Goal: Task Accomplishment & Management: Complete application form

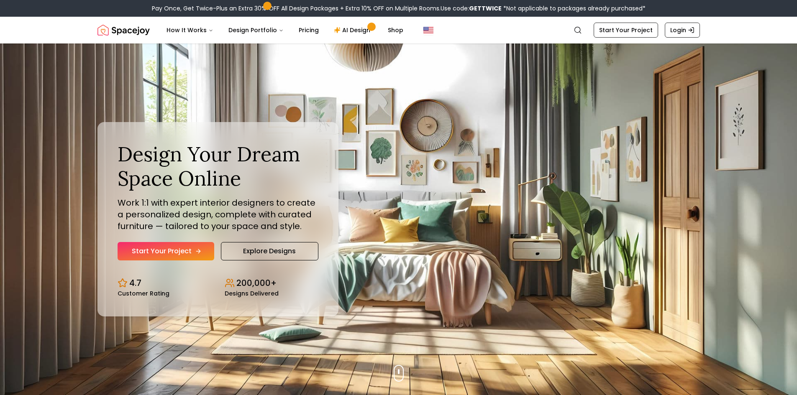
click at [201, 249] on link "Start Your Project" at bounding box center [165, 251] width 97 height 18
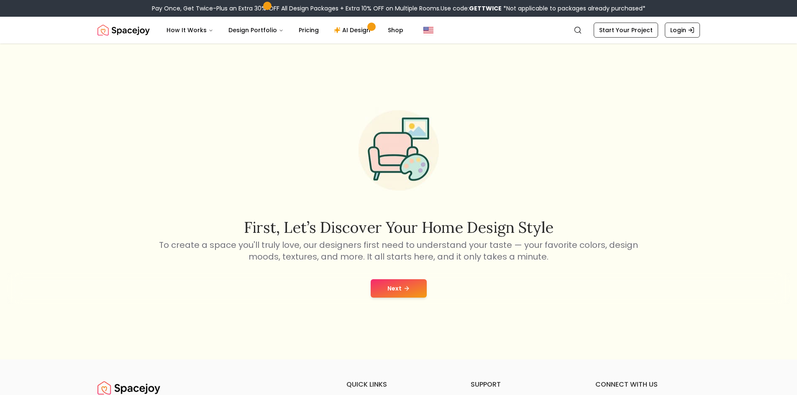
click at [413, 288] on button "Next" at bounding box center [398, 288] width 56 height 18
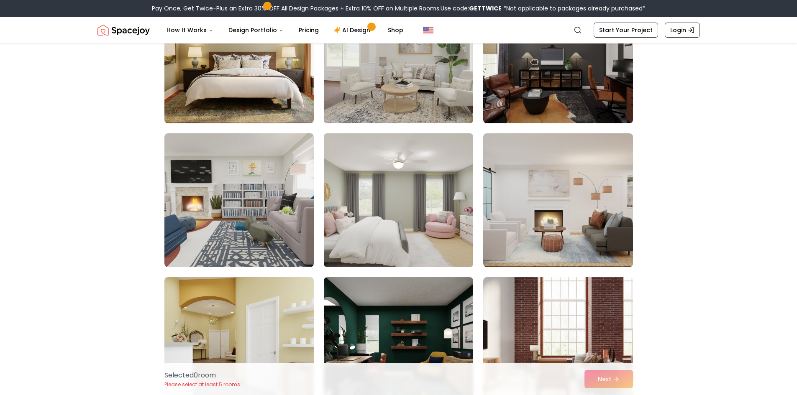
scroll to position [418, 0]
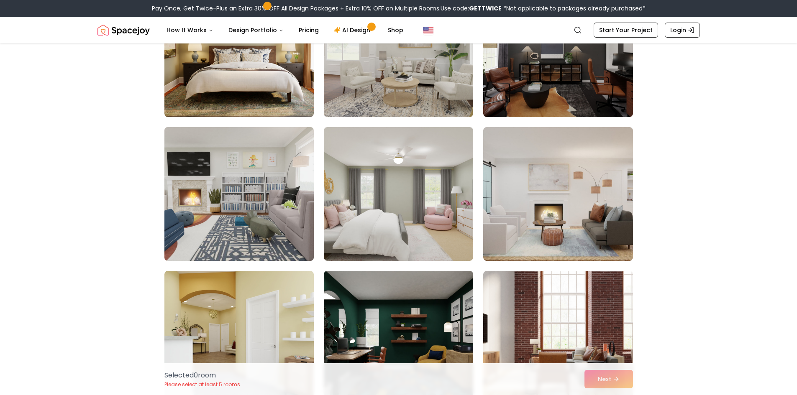
click at [227, 220] on img at bounding box center [239, 194] width 157 height 140
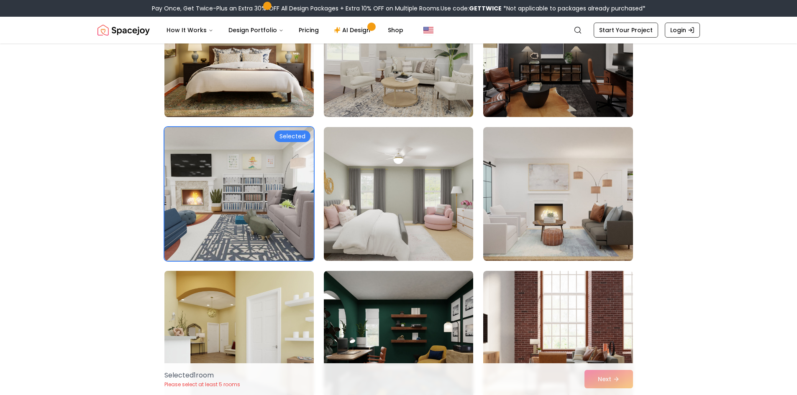
click at [275, 308] on img at bounding box center [239, 338] width 157 height 140
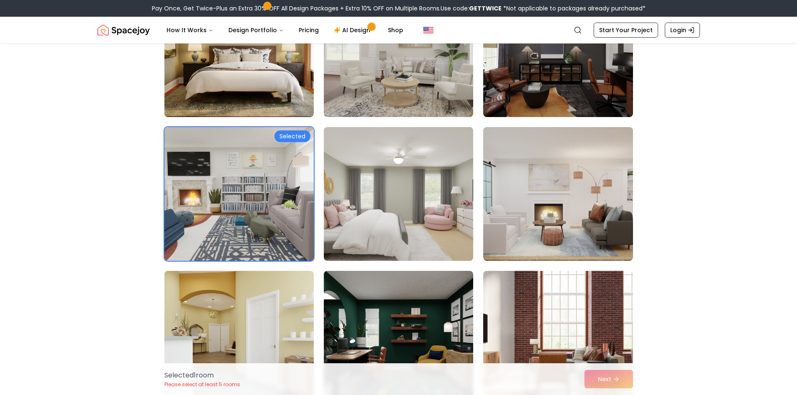
click at [288, 207] on img at bounding box center [239, 194] width 157 height 140
